Goal: Communication & Community: Connect with others

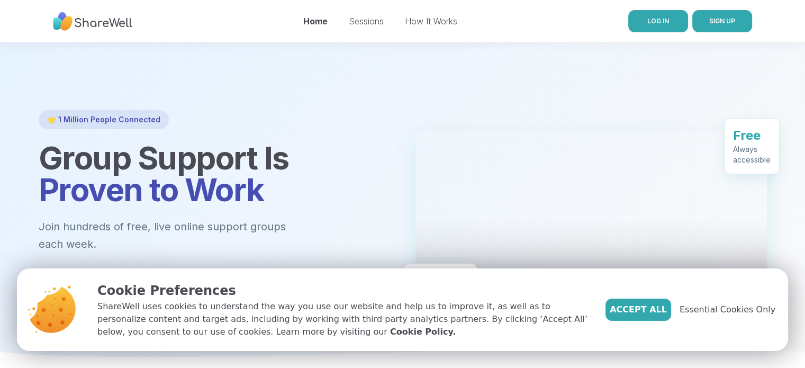
drag, startPoint x: 0, startPoint y: 0, endPoint x: 649, endPoint y: 29, distance: 649.4
click at [649, 29] on link "LOG IN" at bounding box center [659, 21] width 60 height 22
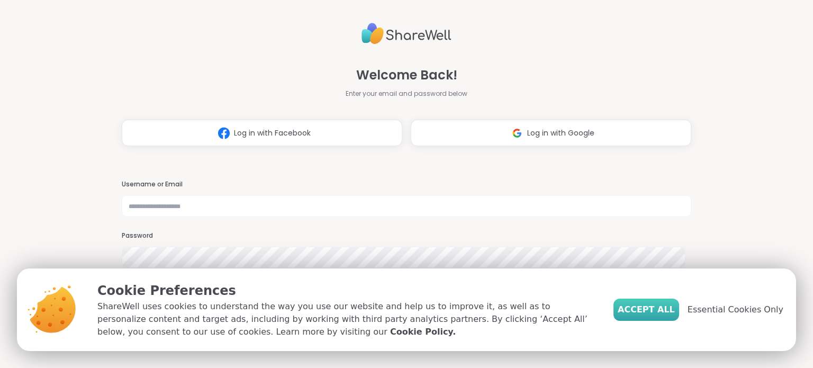
click at [667, 311] on span "Accept All" at bounding box center [646, 309] width 57 height 13
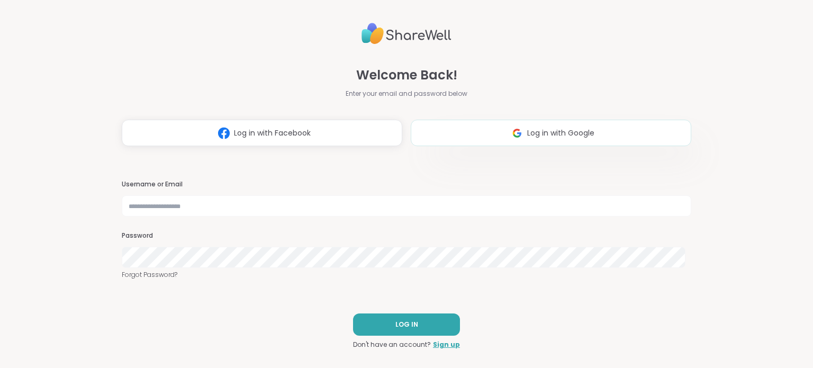
click at [584, 135] on span "Log in with Google" at bounding box center [560, 133] width 67 height 11
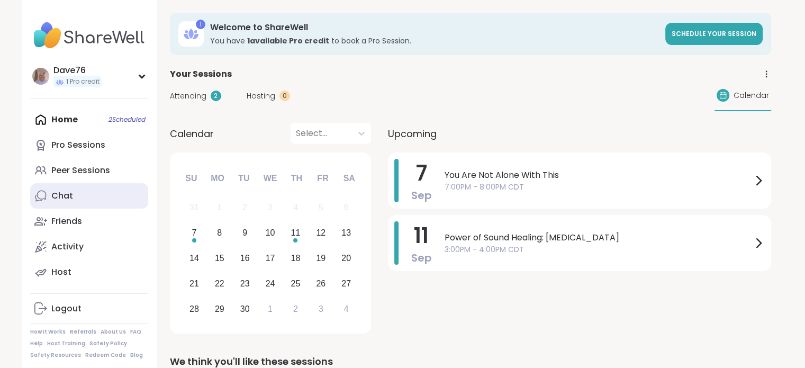
click at [95, 187] on link "Chat" at bounding box center [89, 195] width 118 height 25
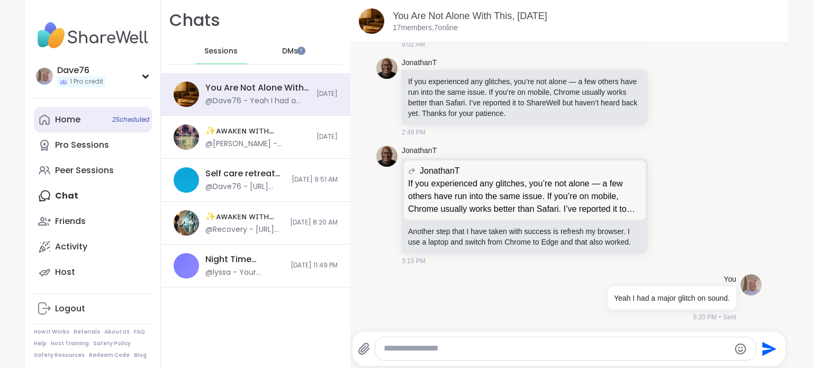
click at [74, 128] on link "Home 2 Scheduled" at bounding box center [93, 119] width 118 height 25
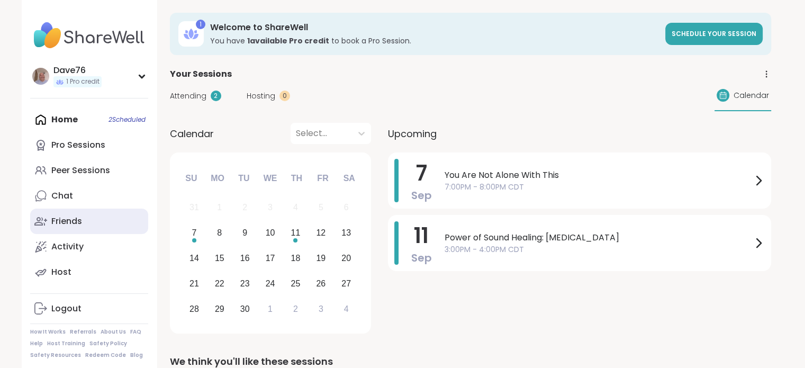
click at [74, 222] on div "Friends" at bounding box center [66, 222] width 31 height 12
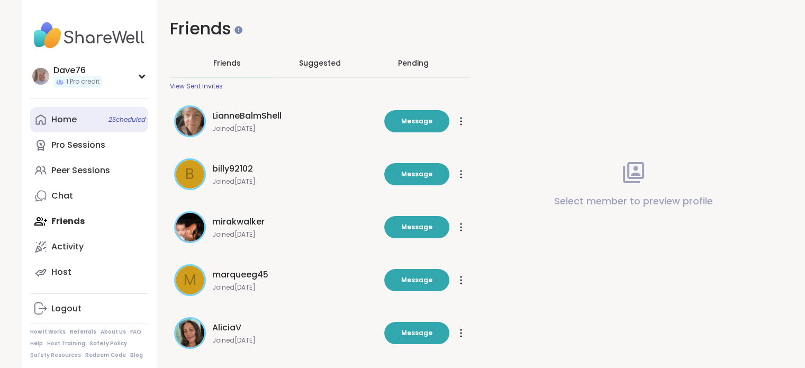
click at [69, 120] on div "Home 2 Scheduled" at bounding box center [63, 120] width 25 height 12
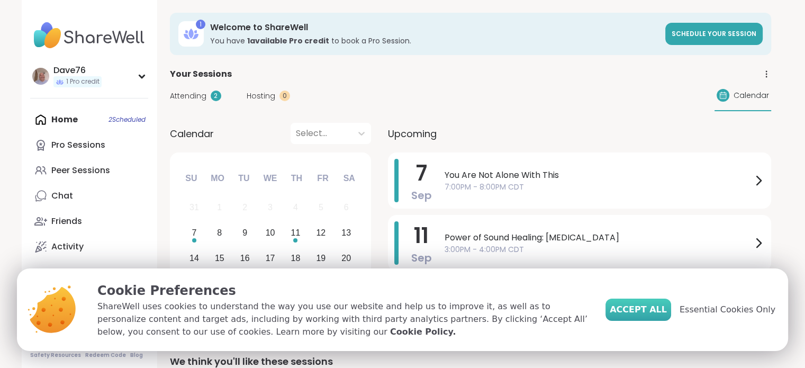
click at [667, 316] on button "Accept All" at bounding box center [639, 310] width 66 height 22
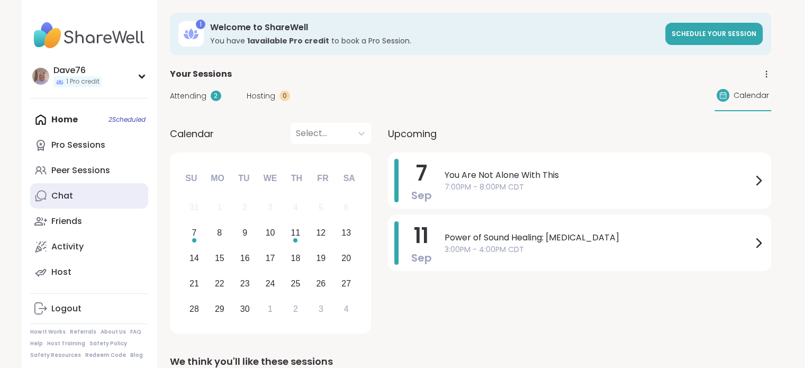
click at [72, 201] on link "Chat" at bounding box center [89, 195] width 118 height 25
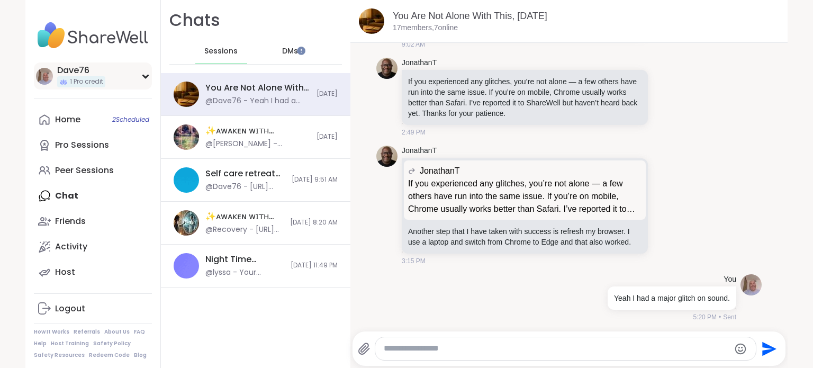
click at [74, 80] on span "1 Pro credit" at bounding box center [86, 81] width 33 height 9
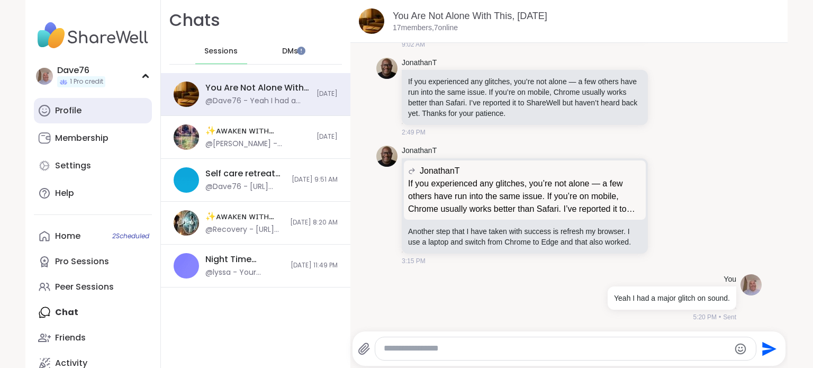
click at [76, 111] on div "Profile" at bounding box center [68, 111] width 26 height 12
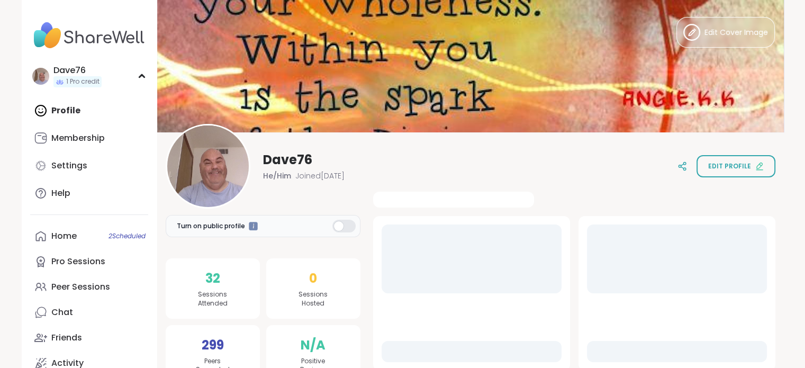
click at [72, 110] on div "Profile Membership Settings Help" at bounding box center [89, 152] width 118 height 108
click at [68, 246] on link "Home 2 Scheduled" at bounding box center [89, 235] width 118 height 25
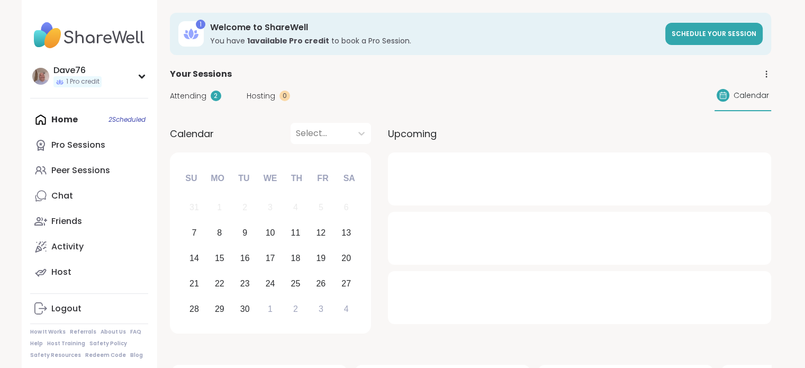
click at [447, 180] on div at bounding box center [579, 179] width 383 height 53
click at [68, 119] on div "Home 2 Scheduled Pro Sessions Peer Sessions Chat Friends Activity Host" at bounding box center [89, 196] width 118 height 178
click at [80, 221] on div "Friends" at bounding box center [66, 222] width 31 height 12
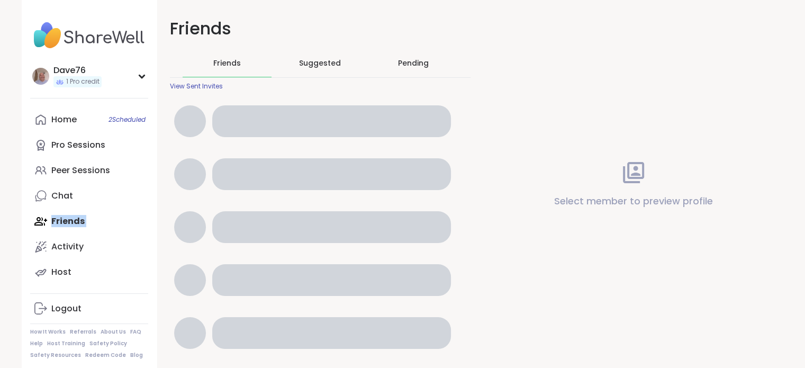
click at [80, 221] on div "Home 2 Scheduled Pro Sessions Peer Sessions Chat Friends Activity Host" at bounding box center [89, 196] width 118 height 178
click at [75, 172] on div "Peer Sessions" at bounding box center [80, 171] width 59 height 12
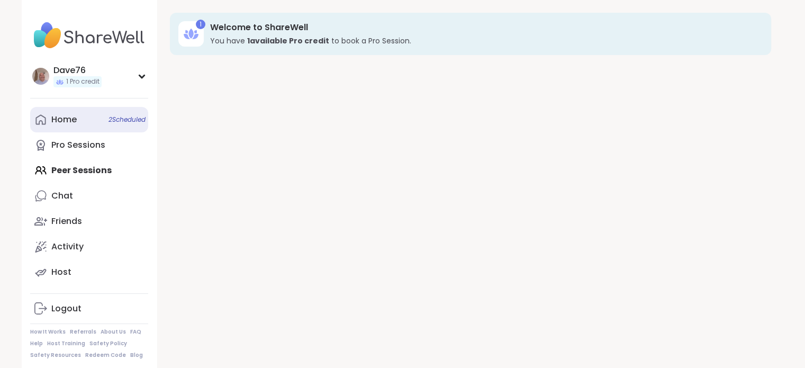
click at [66, 123] on div "Home 2 Scheduled" at bounding box center [63, 120] width 25 height 12
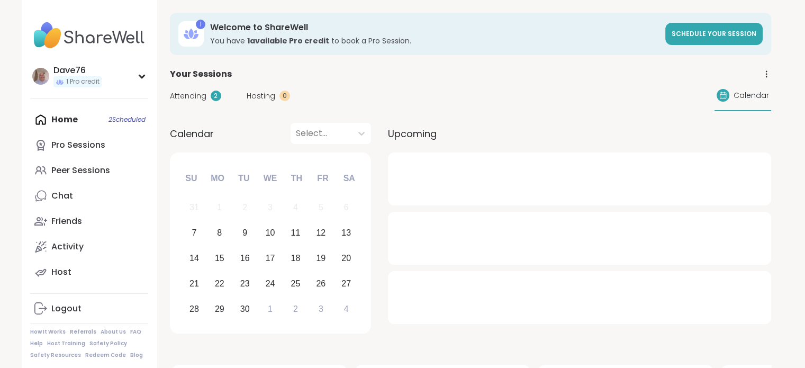
click at [66, 123] on div "Home 2 Scheduled Pro Sessions Peer Sessions Chat Friends Activity Host" at bounding box center [89, 196] width 118 height 178
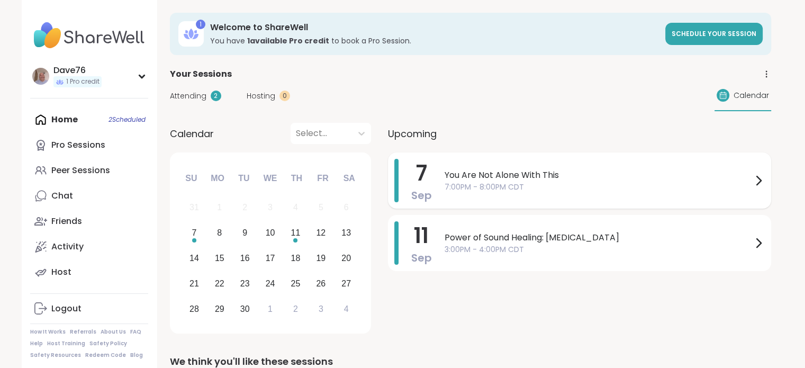
click at [528, 194] on div "You Are Not Alone With This 7:00PM - 8:00PM CDT" at bounding box center [605, 180] width 320 height 43
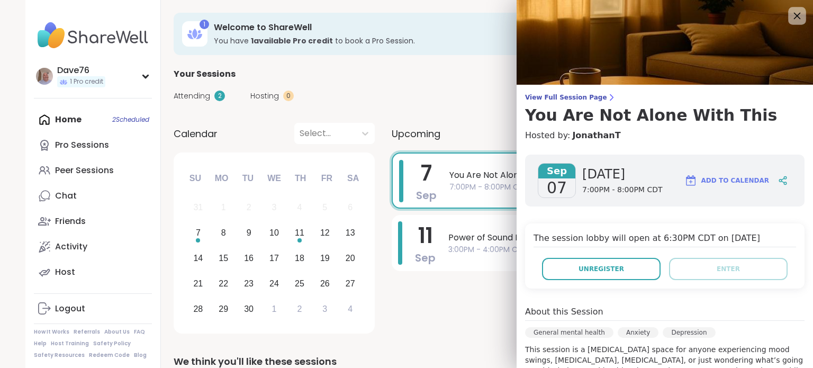
click at [791, 22] on icon at bounding box center [797, 15] width 13 height 13
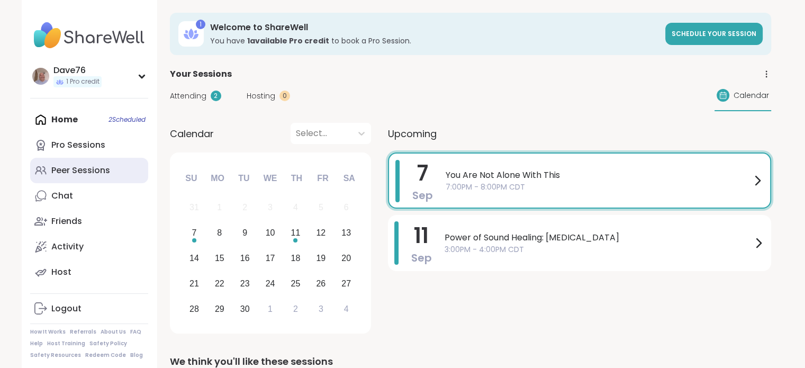
click at [93, 179] on link "Peer Sessions" at bounding box center [89, 170] width 118 height 25
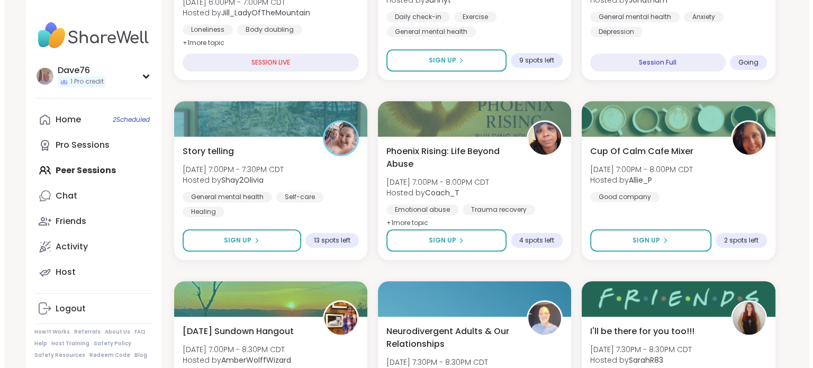
scroll to position [966, 0]
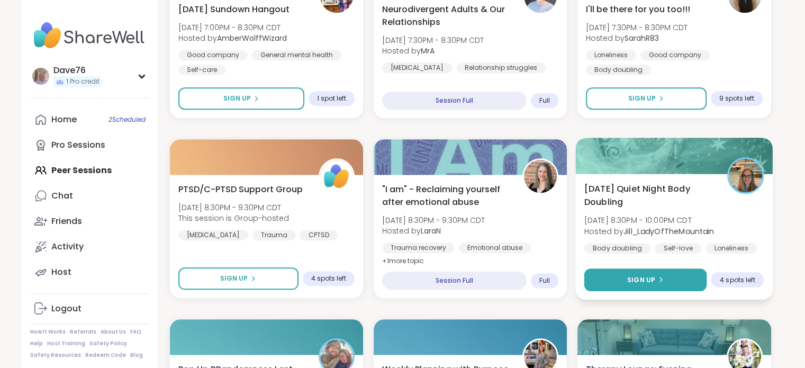
click at [659, 281] on icon at bounding box center [661, 279] width 6 height 6
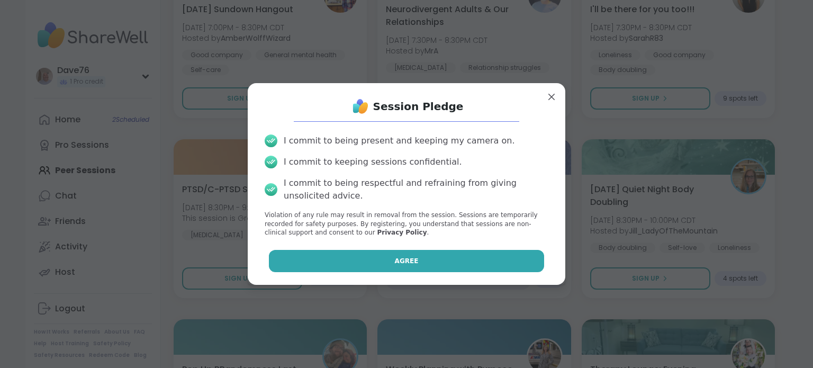
click at [487, 261] on button "Agree" at bounding box center [407, 261] width 276 height 22
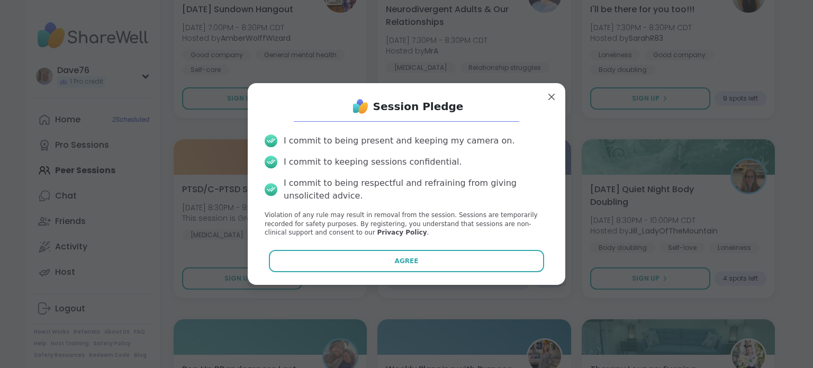
click at [409, 264] on div "Agree" at bounding box center [406, 261] width 301 height 22
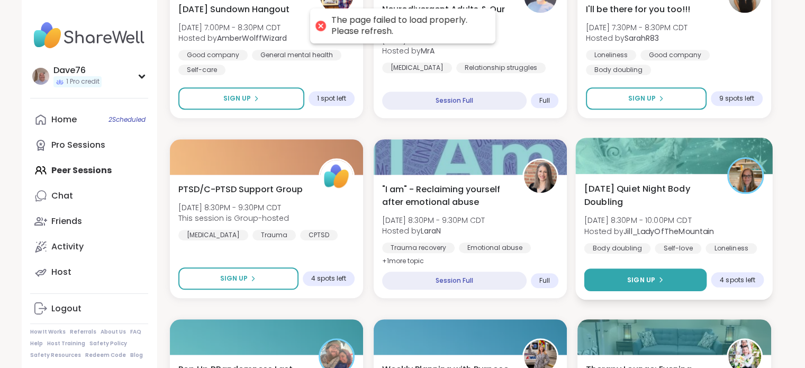
click at [649, 274] on button "Sign Up" at bounding box center [646, 279] width 123 height 23
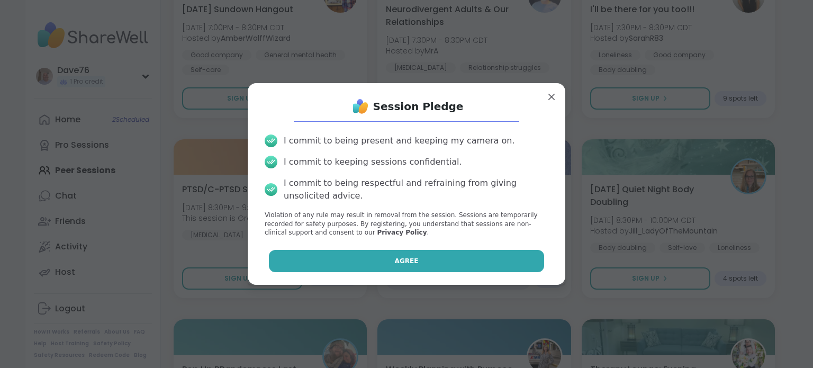
click at [510, 258] on button "Agree" at bounding box center [407, 261] width 276 height 22
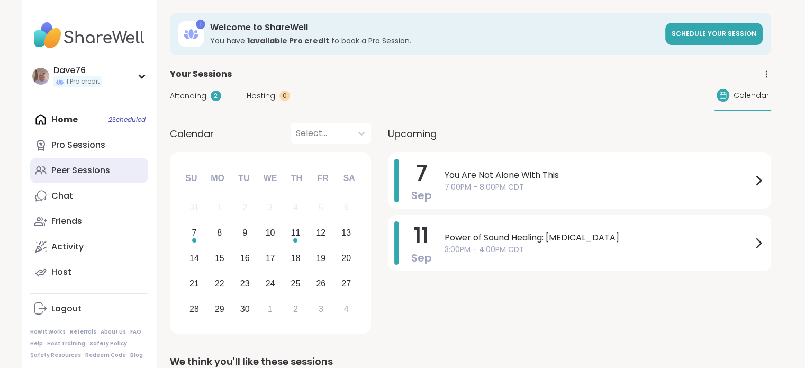
click at [92, 177] on link "Peer Sessions" at bounding box center [89, 170] width 118 height 25
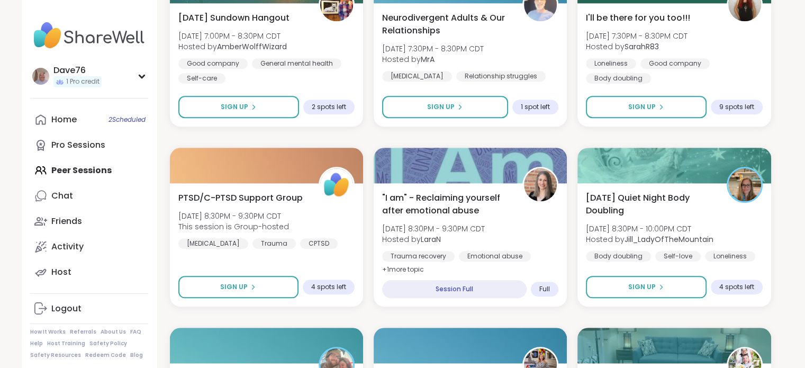
scroll to position [966, 0]
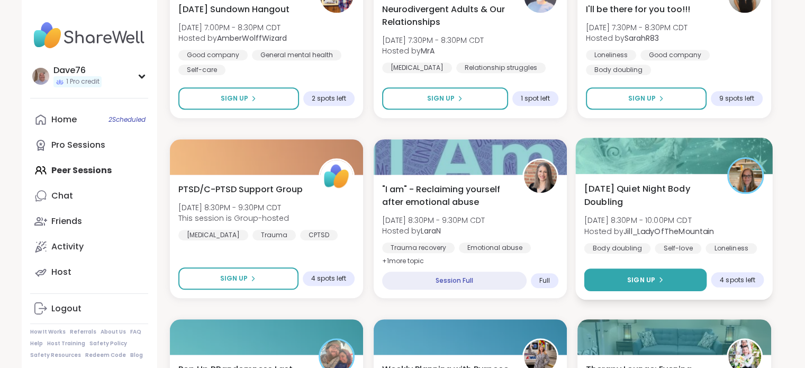
click at [658, 276] on icon at bounding box center [661, 279] width 6 height 6
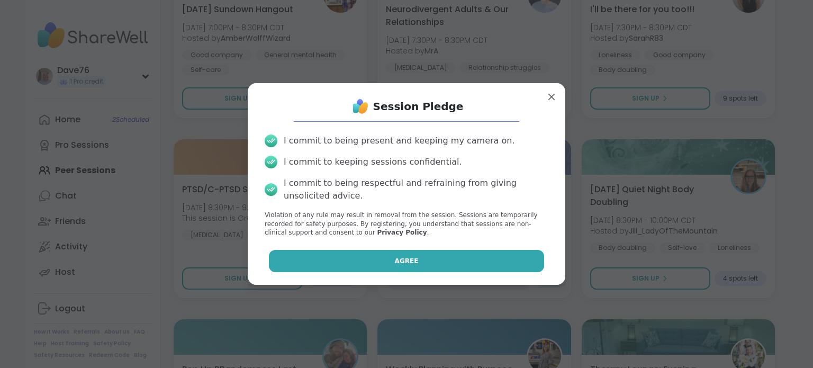
click at [482, 252] on button "Agree" at bounding box center [407, 261] width 276 height 22
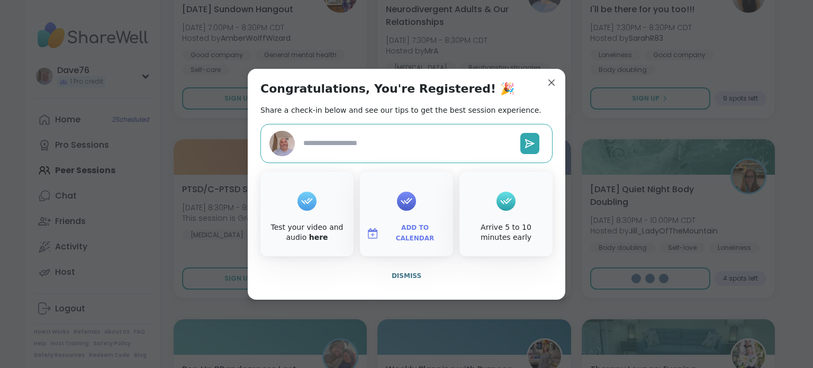
type textarea "*"
click at [402, 273] on span "Dismiss" at bounding box center [407, 275] width 30 height 7
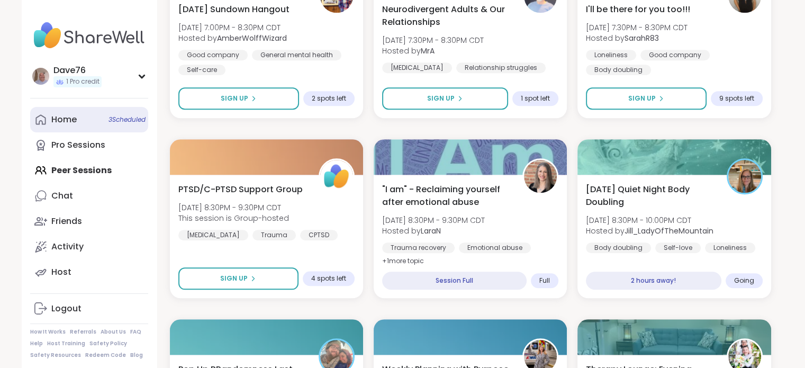
click at [74, 116] on div "Home 3 Scheduled" at bounding box center [63, 120] width 25 height 12
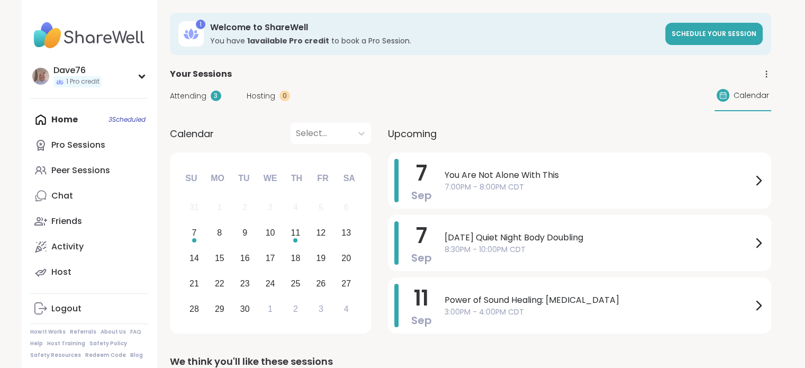
click at [603, 109] on div "Attending 3 Hosting 0 Calendar" at bounding box center [471, 95] width 602 height 31
click at [53, 228] on link "Friends" at bounding box center [89, 221] width 118 height 25
